Goal: Navigation & Orientation: Find specific page/section

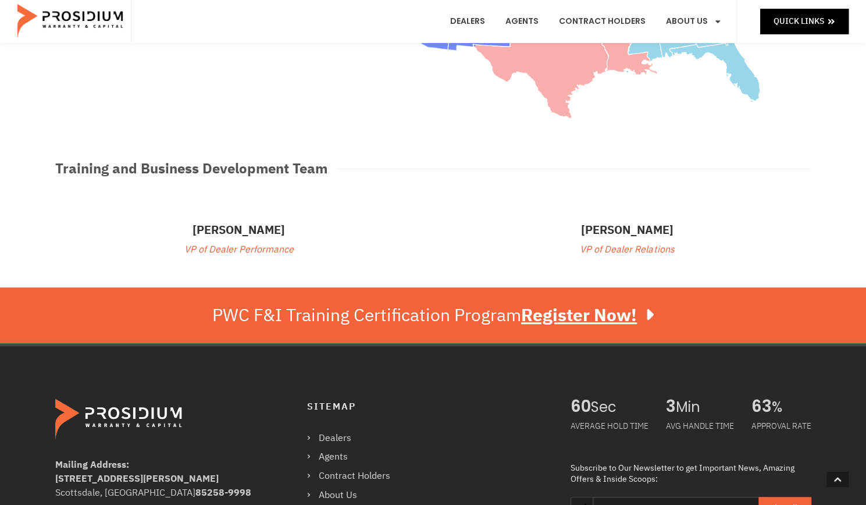
scroll to position [526, 0]
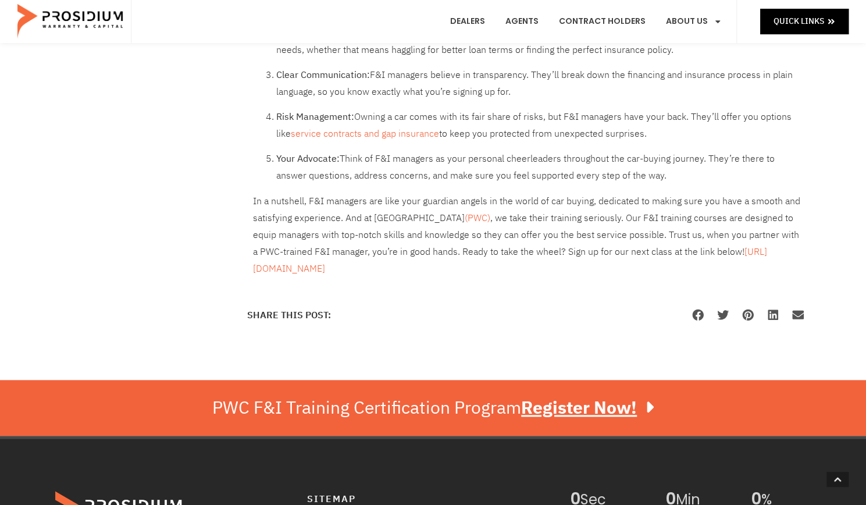
scroll to position [296, 0]
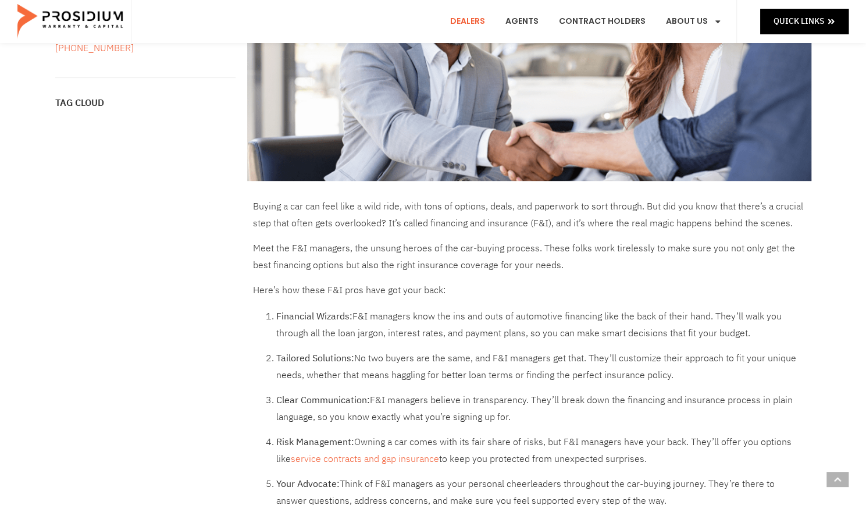
click at [483, 17] on link "Dealers" at bounding box center [468, 21] width 52 height 43
